Goal: Task Accomplishment & Management: Use online tool/utility

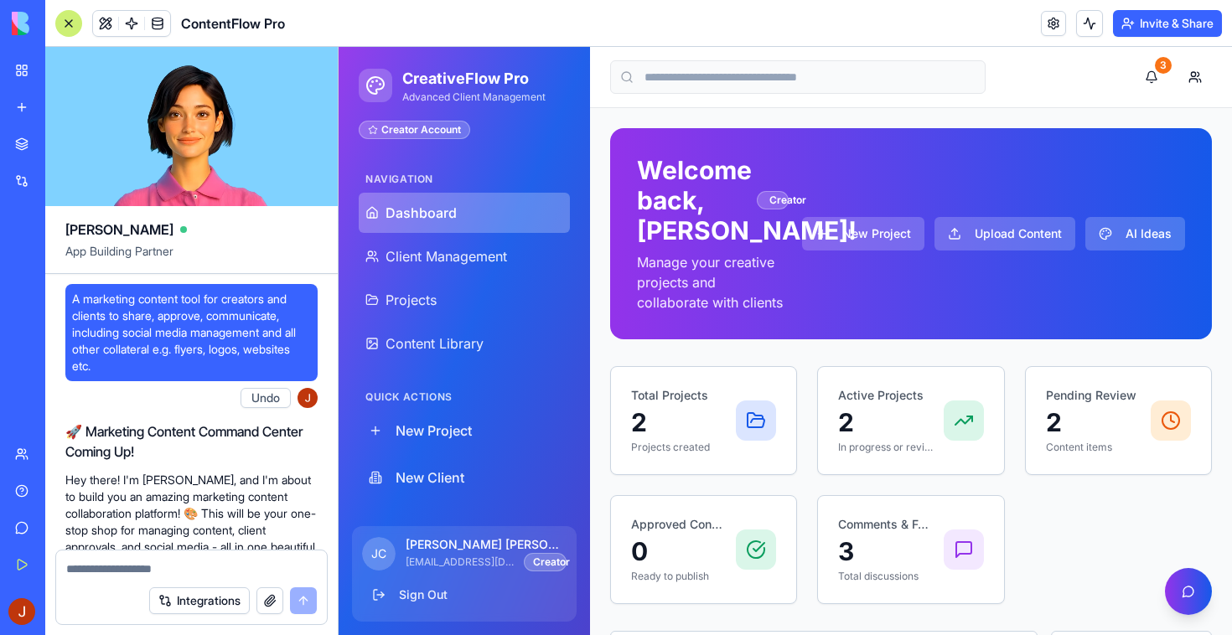
scroll to position [11386, 0]
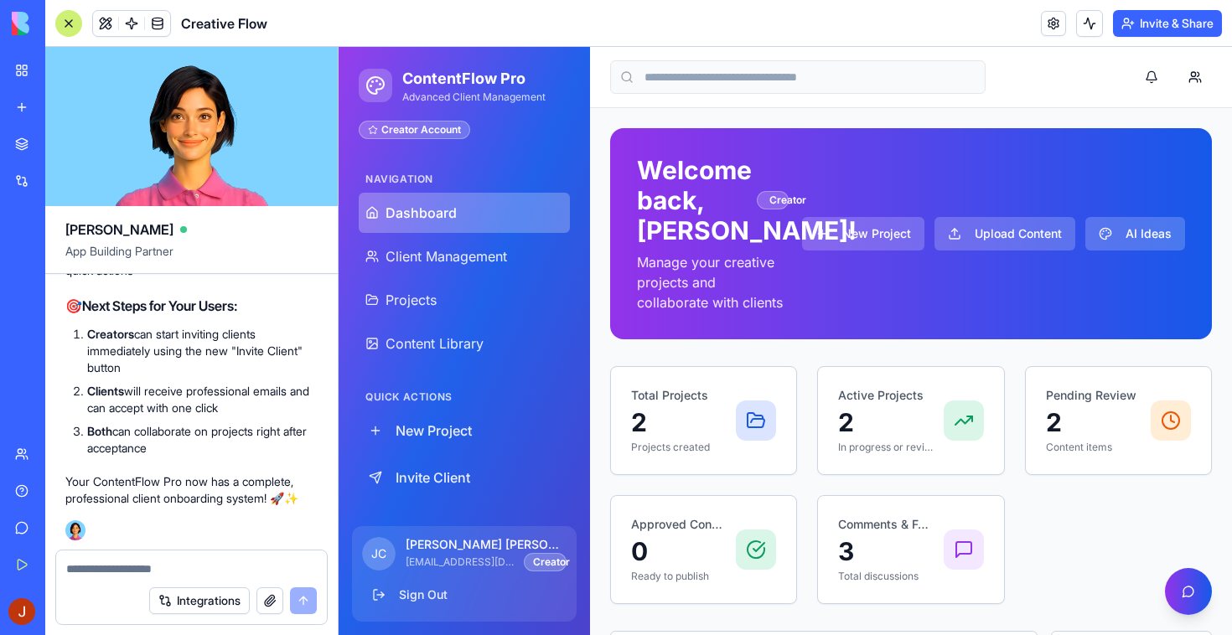
scroll to position [14032, 0]
click at [193, 567] on textarea at bounding box center [191, 569] width 251 height 17
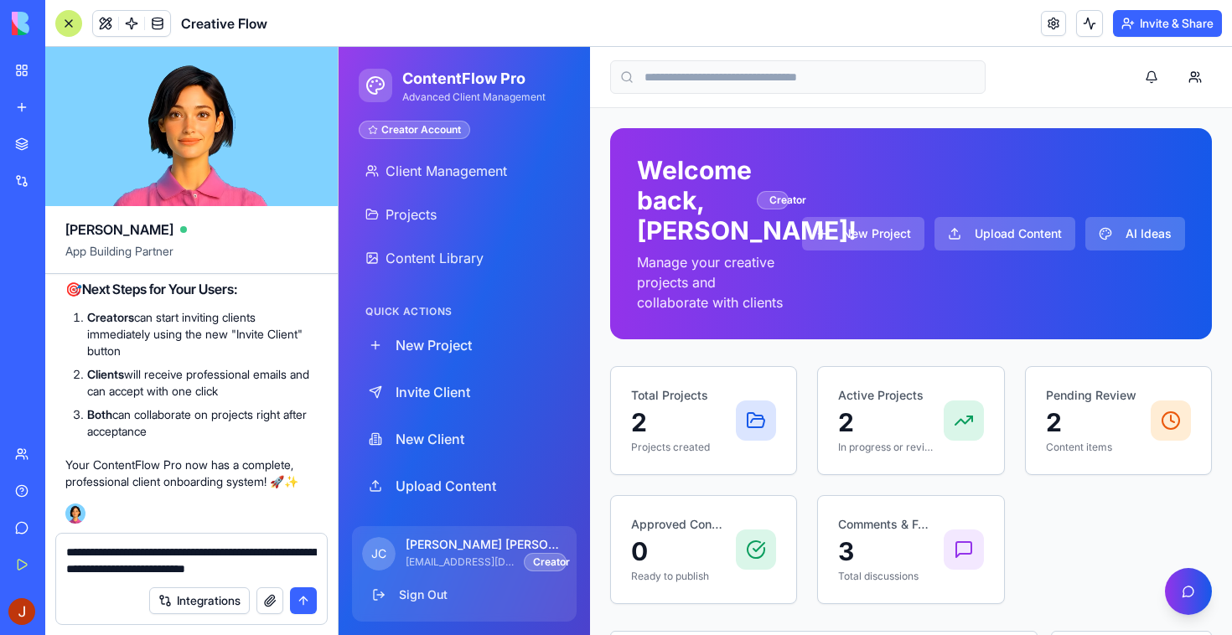
type textarea "**********"
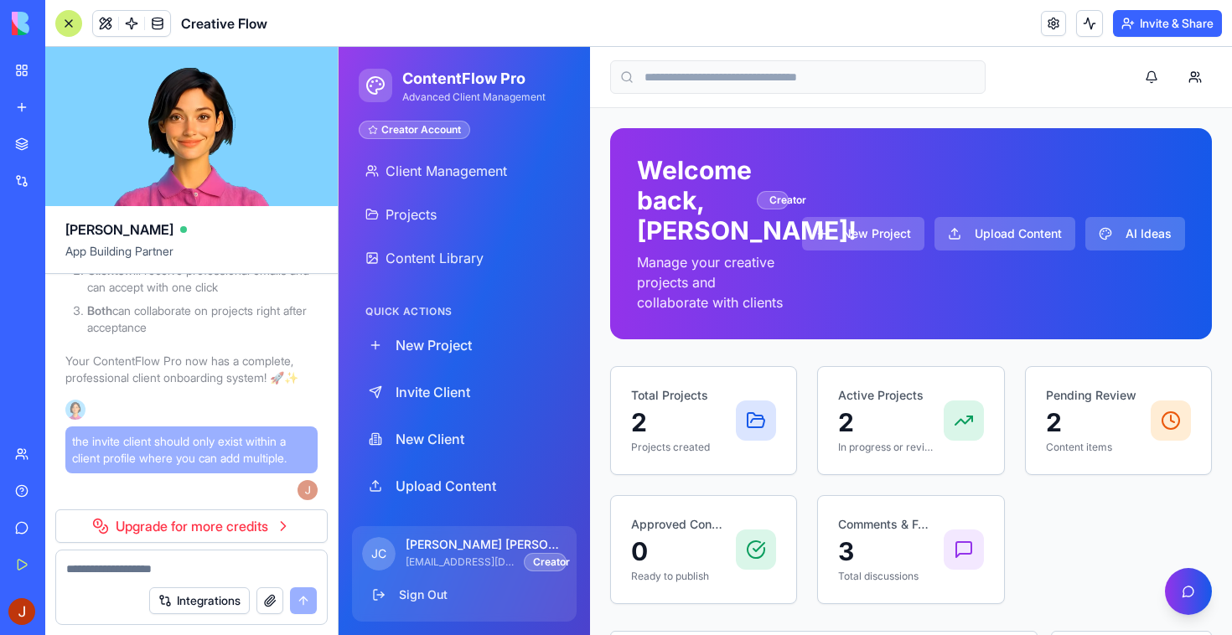
scroll to position [14130, 0]
click at [487, 72] on h1 "ContentFlow Pro" at bounding box center [473, 78] width 143 height 23
click at [446, 86] on h1 "ContentFlow Pro" at bounding box center [473, 78] width 143 height 23
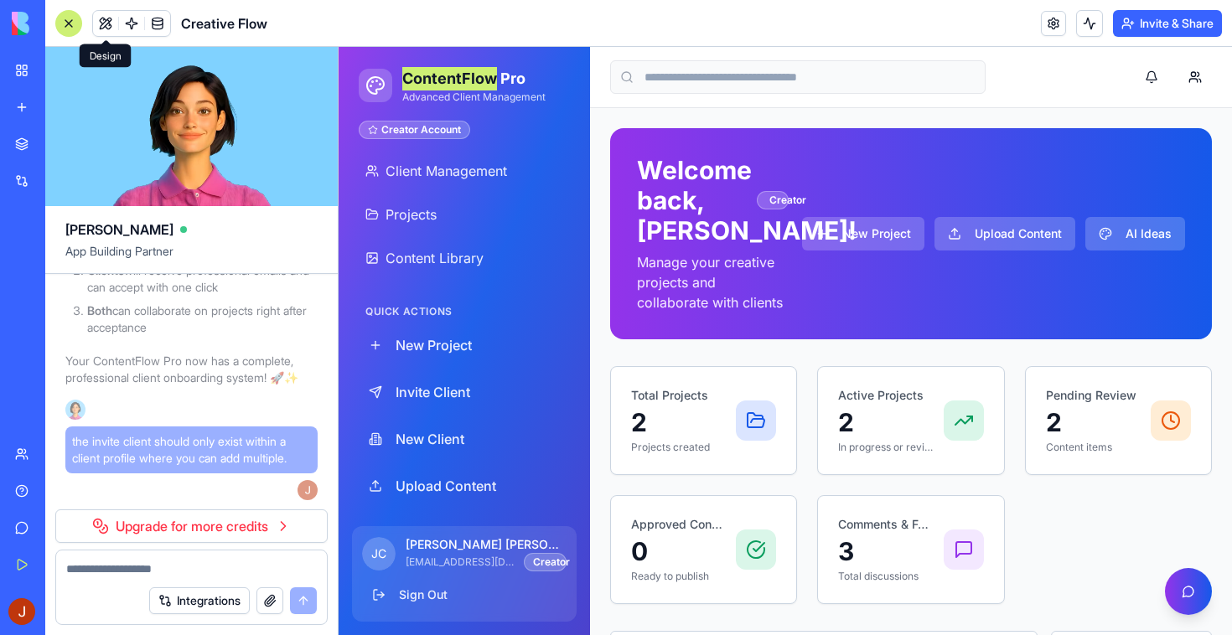
click at [108, 13] on button at bounding box center [105, 23] width 25 height 25
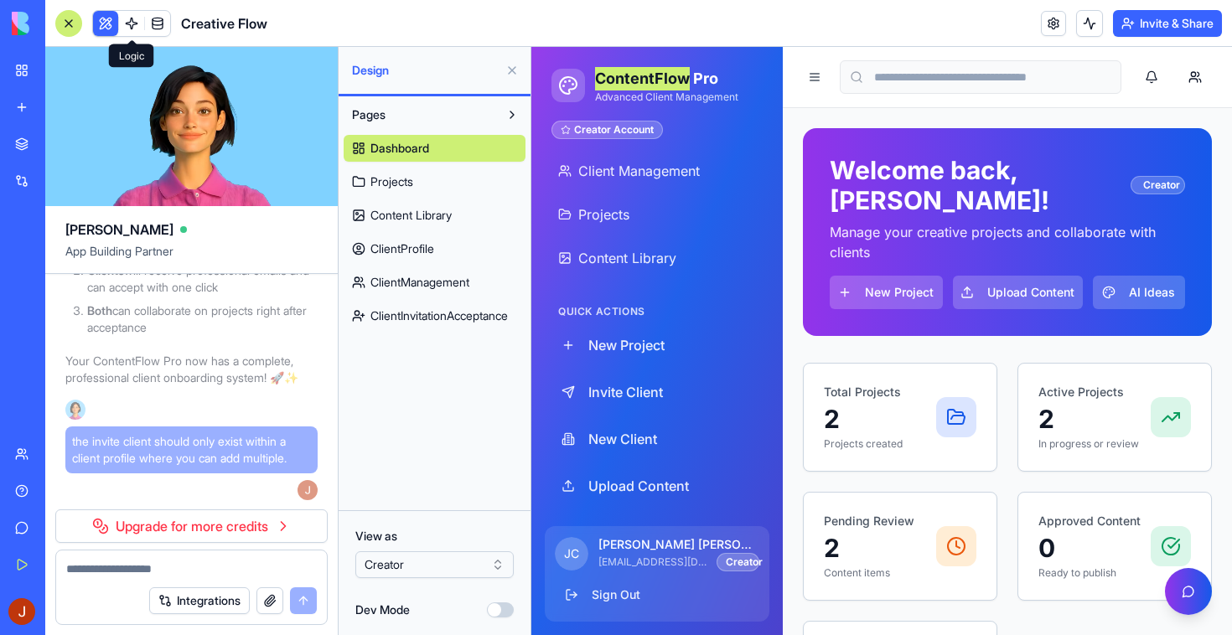
click at [132, 25] on link at bounding box center [131, 23] width 25 height 25
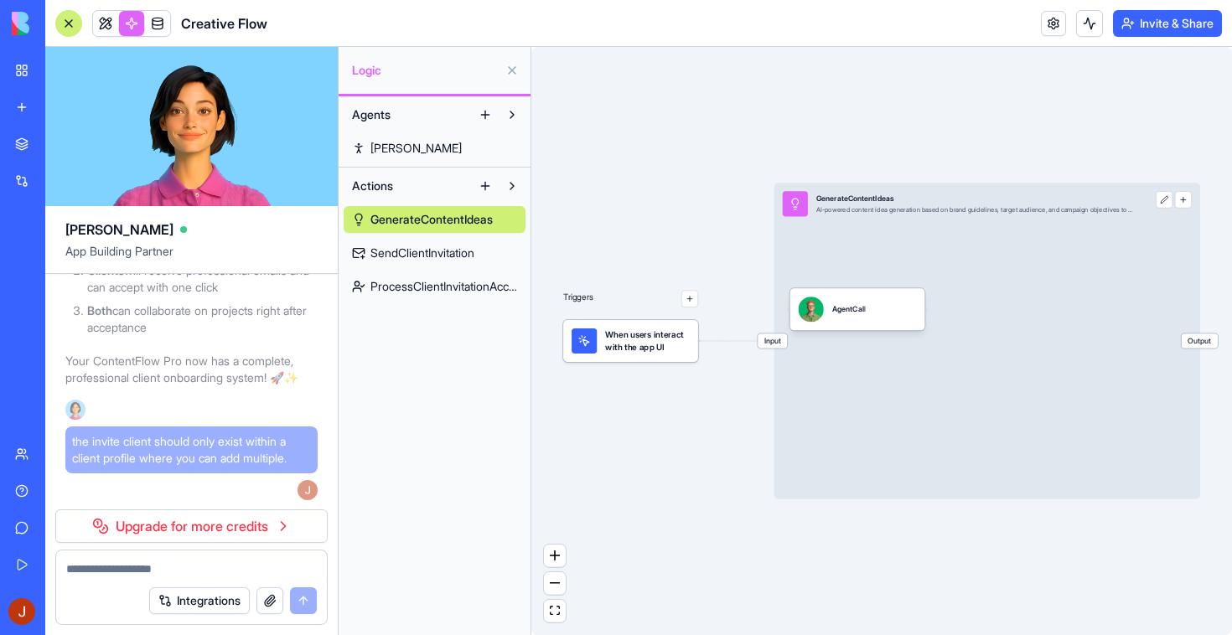
click at [467, 258] on span "SendClientInvitation" at bounding box center [423, 253] width 104 height 17
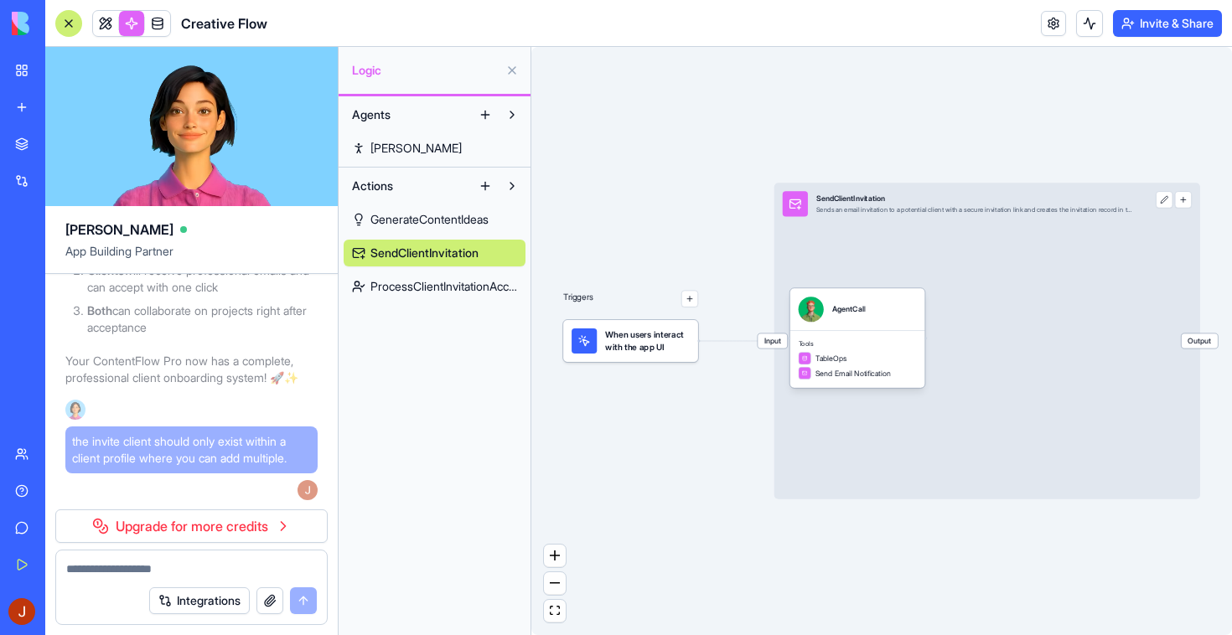
click at [448, 284] on span "ProcessClientInvitationAcceptance" at bounding box center [444, 286] width 147 height 17
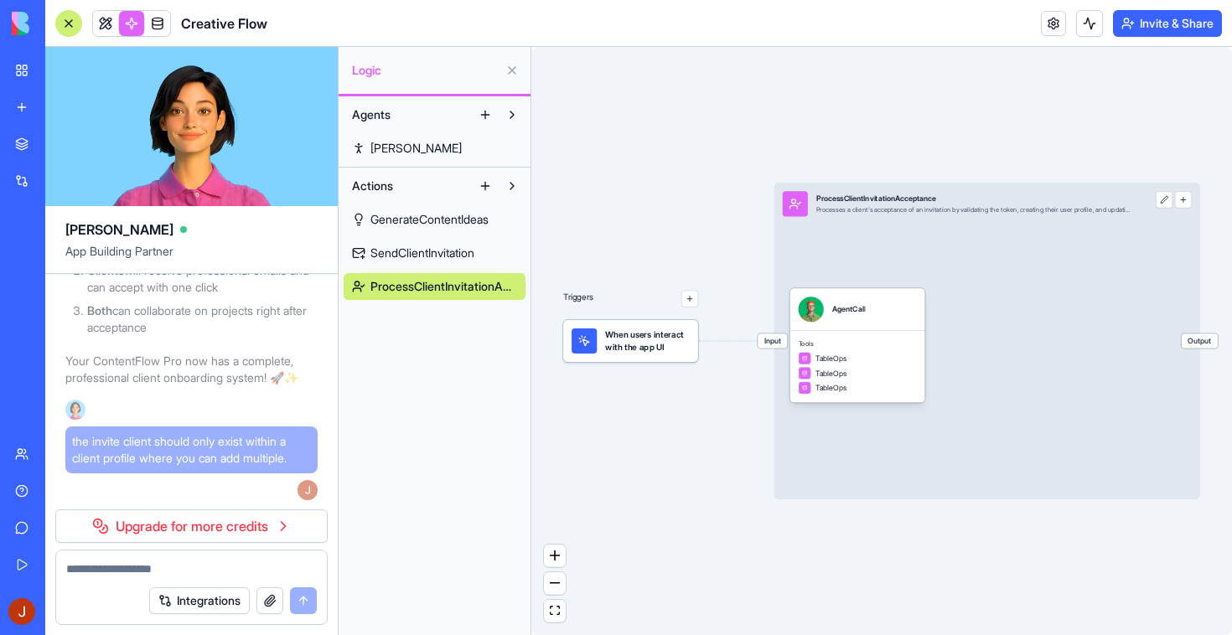
click at [437, 256] on span "SendClientInvitation" at bounding box center [423, 253] width 104 height 17
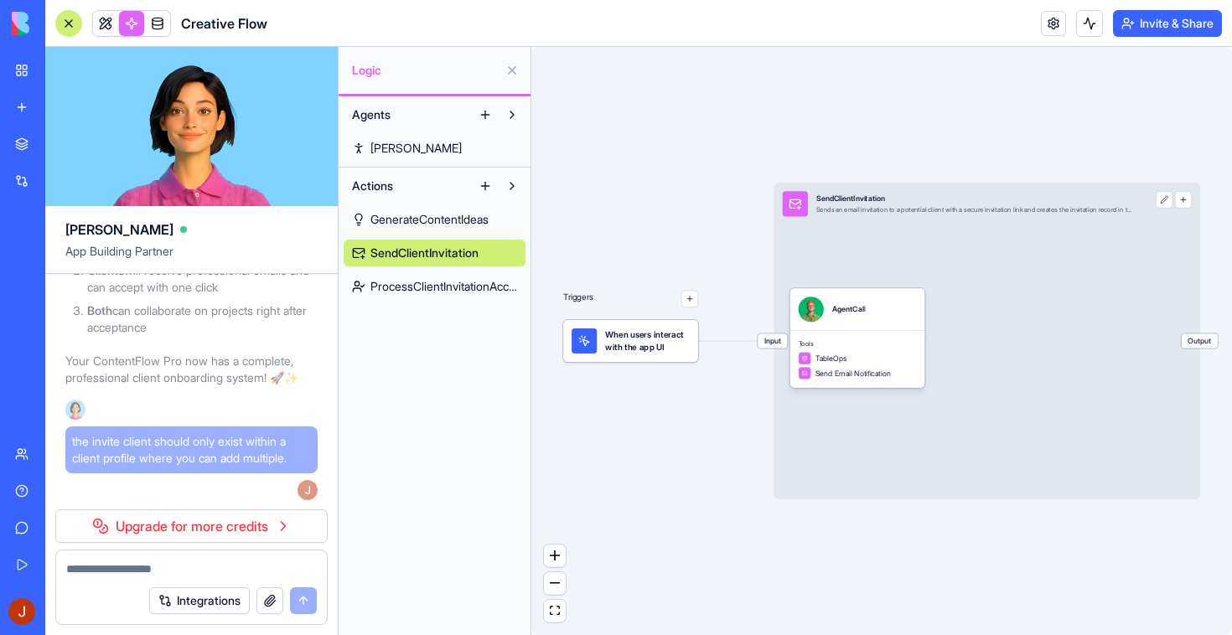
click at [428, 222] on span "GenerateContentIdeas" at bounding box center [430, 219] width 118 height 17
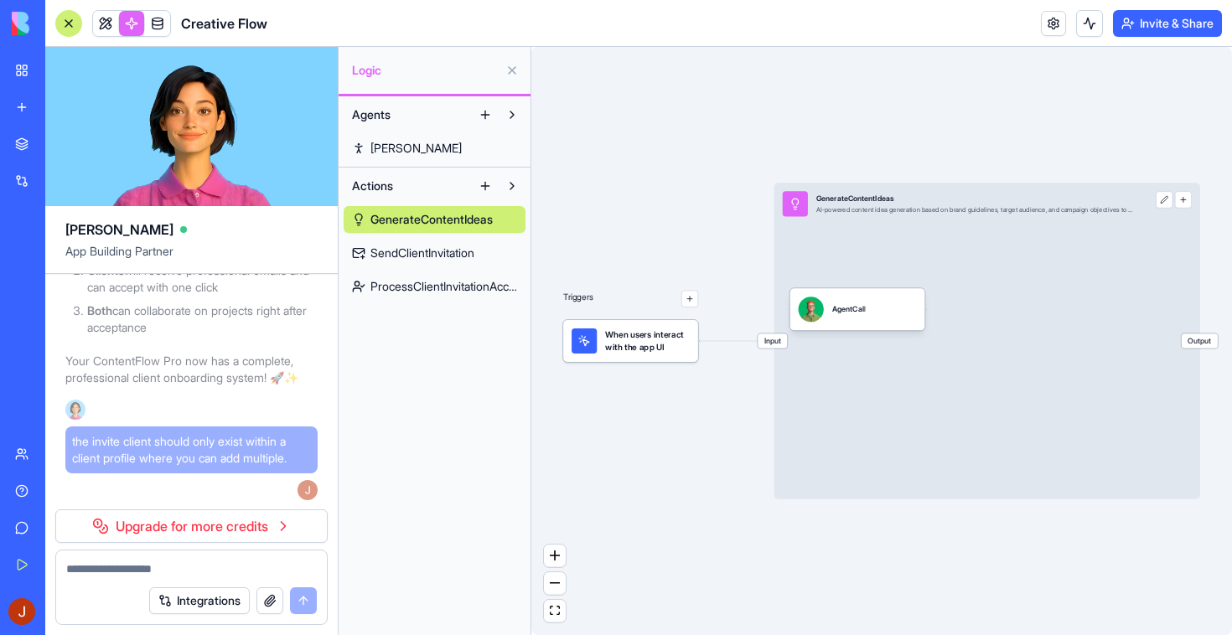
click at [405, 179] on button "Actions" at bounding box center [408, 186] width 128 height 27
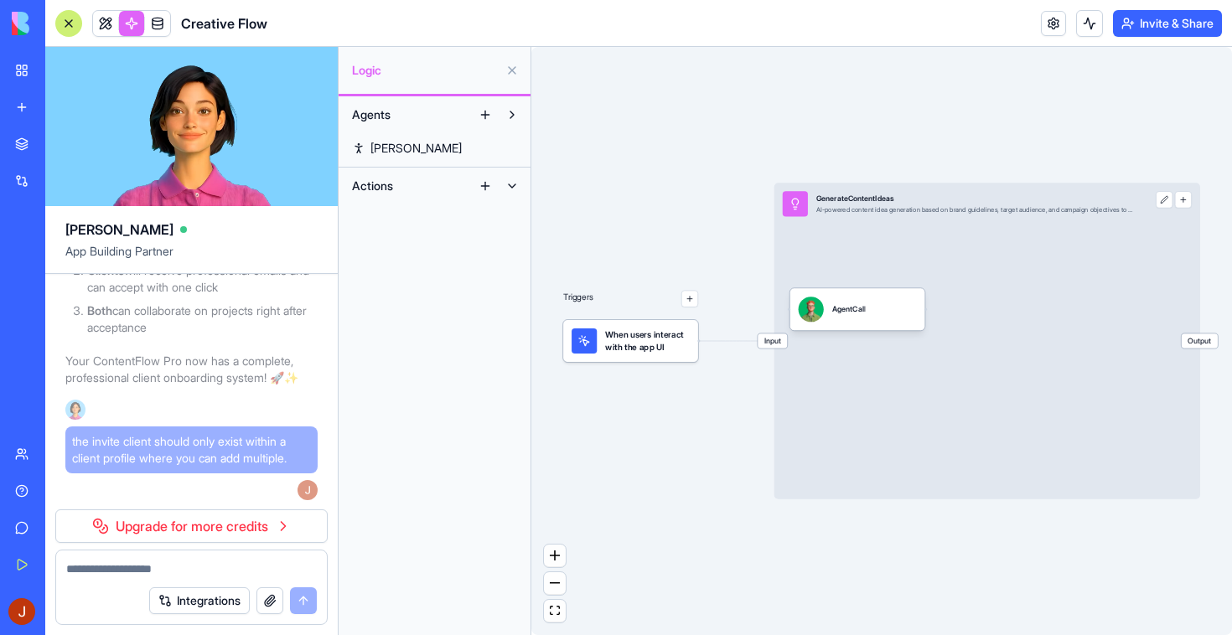
click at [394, 141] on span "[PERSON_NAME]" at bounding box center [416, 148] width 91 height 17
click at [394, 141] on span "[PERSON_NAME]" at bounding box center [418, 148] width 94 height 17
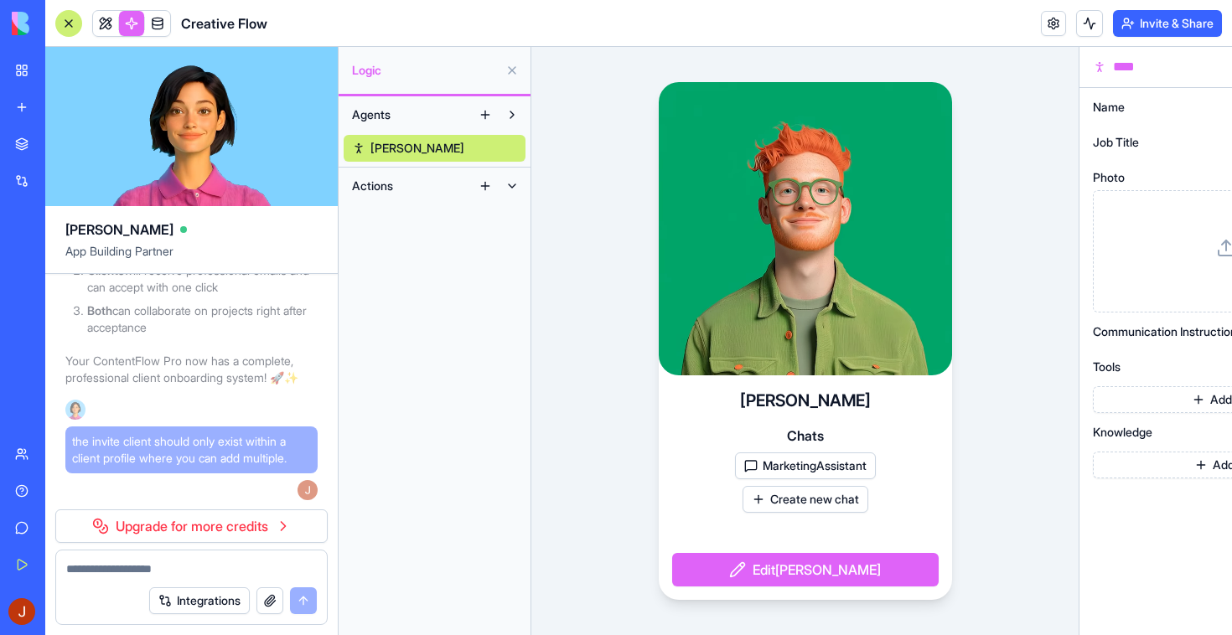
click at [509, 112] on button at bounding box center [512, 114] width 27 height 27
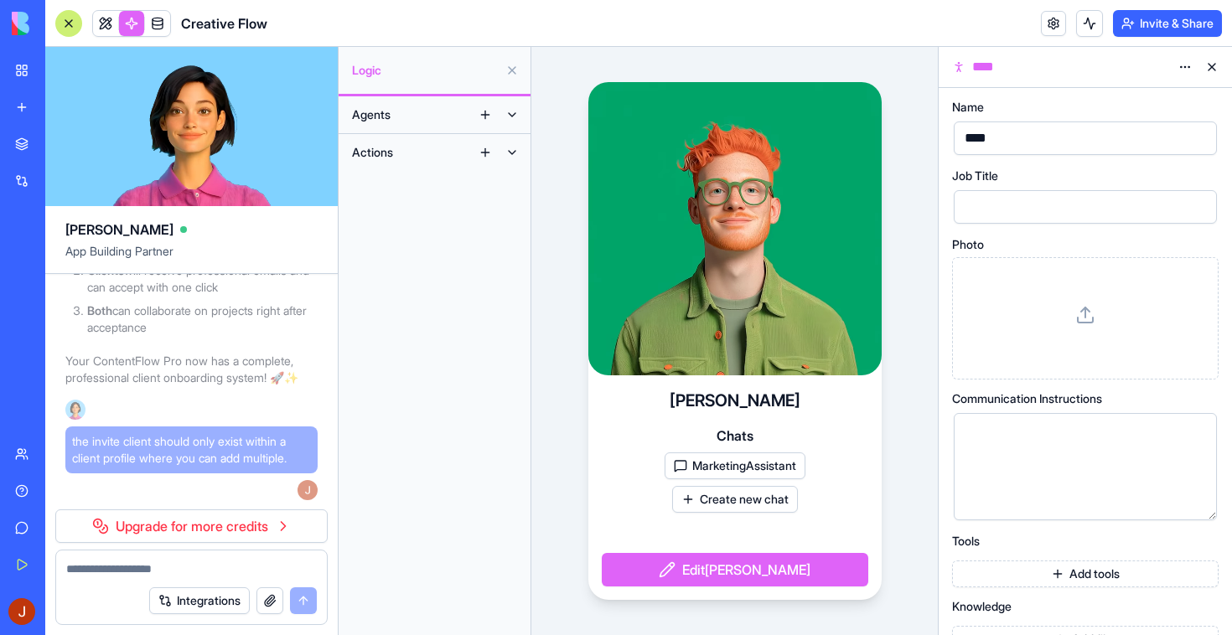
click at [1210, 69] on button at bounding box center [1212, 67] width 27 height 27
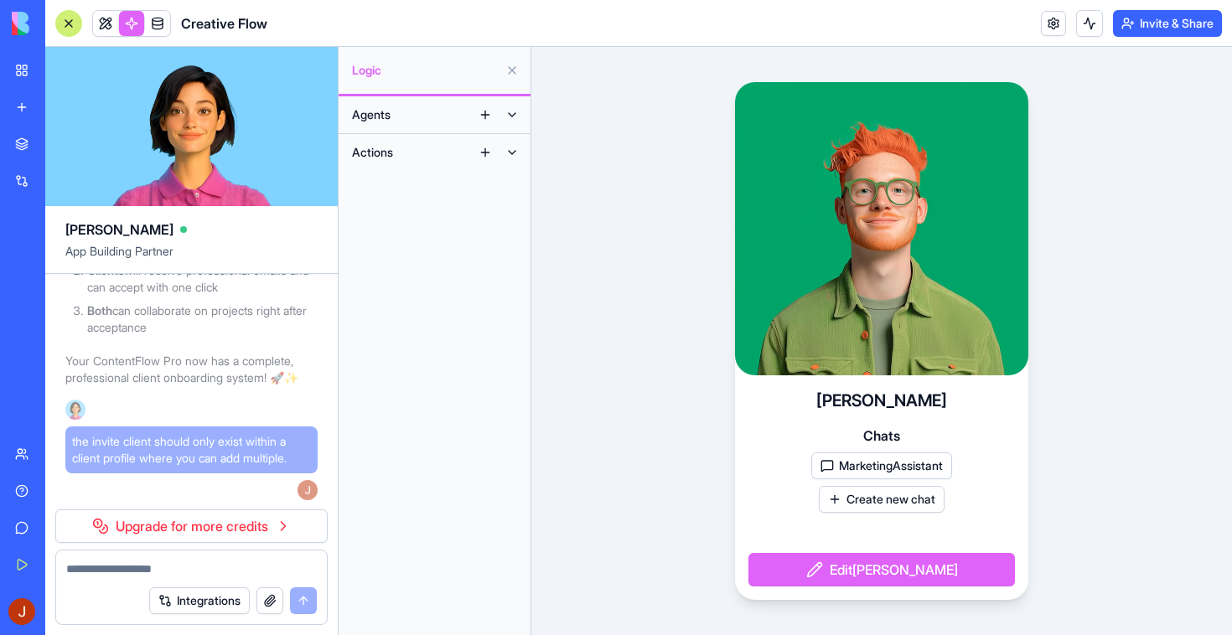
click at [516, 69] on button at bounding box center [512, 70] width 27 height 27
